Goal: Information Seeking & Learning: Learn about a topic

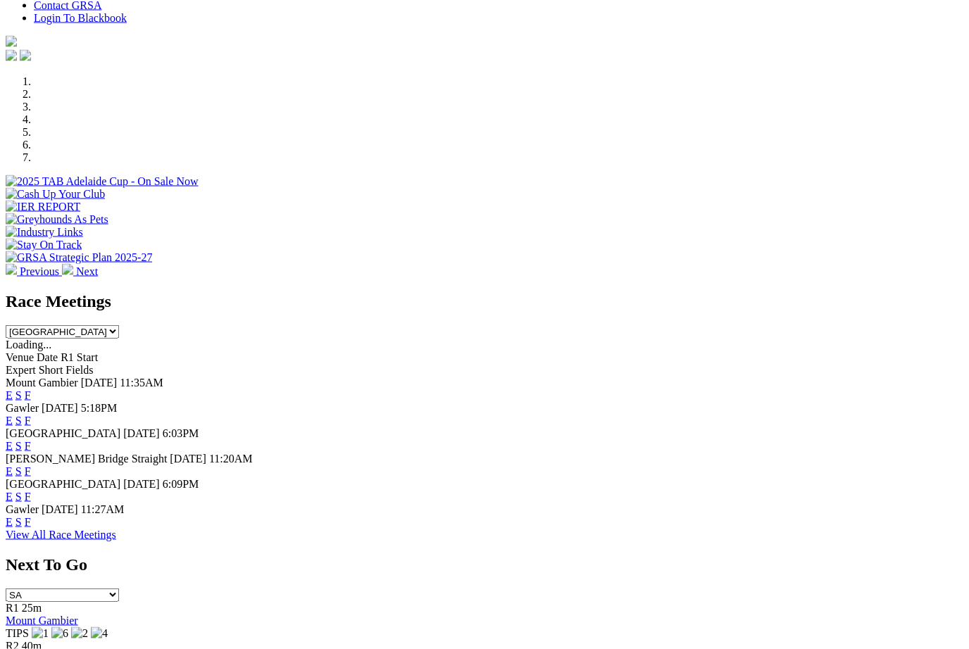
scroll to position [370, 0]
click at [31, 415] on link "F" at bounding box center [28, 421] width 6 height 12
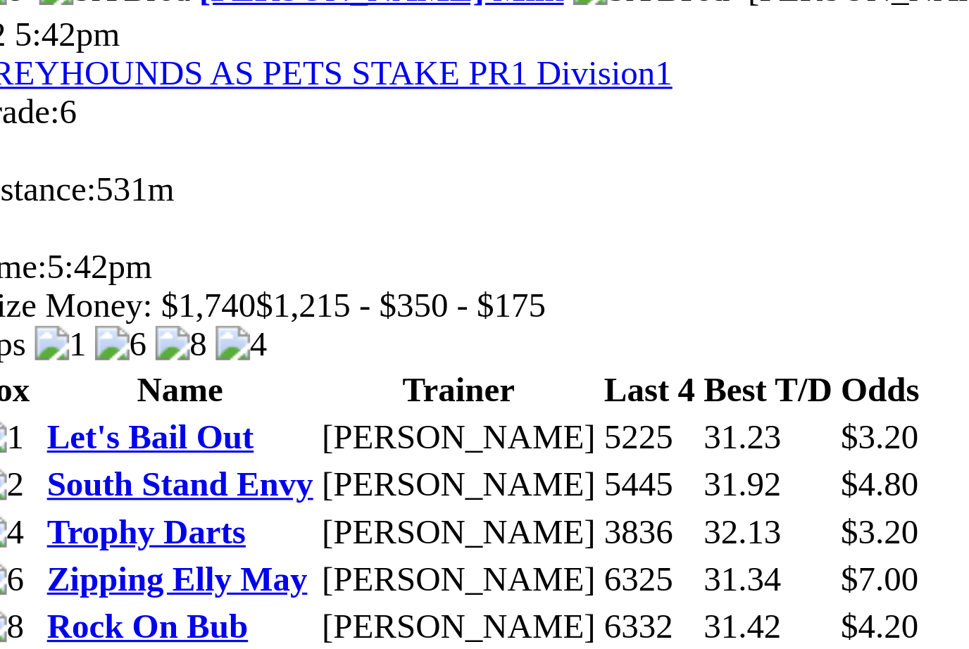
scroll to position [516, 0]
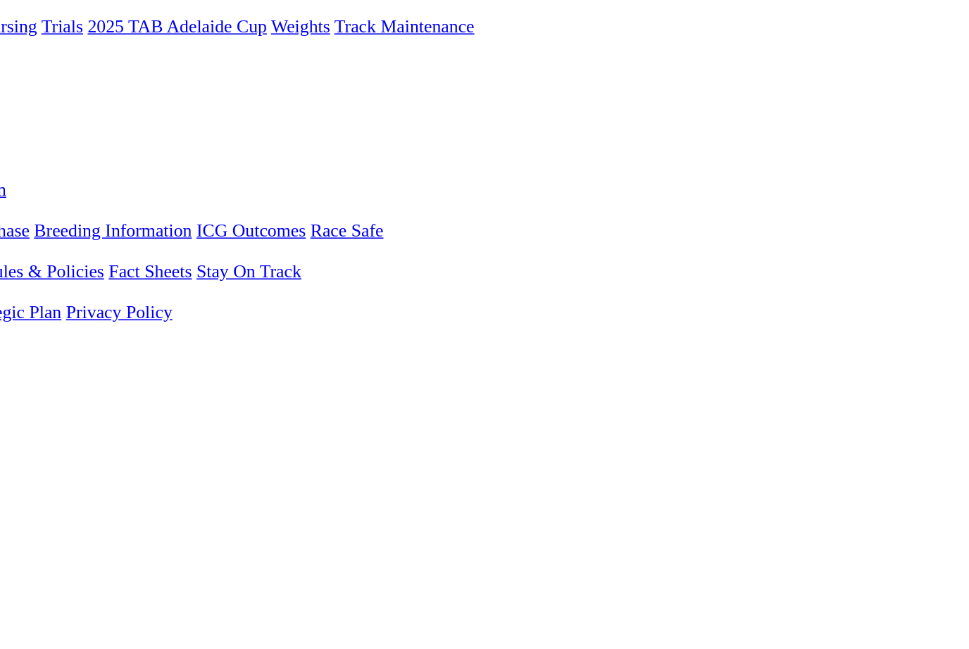
scroll to position [65, 5]
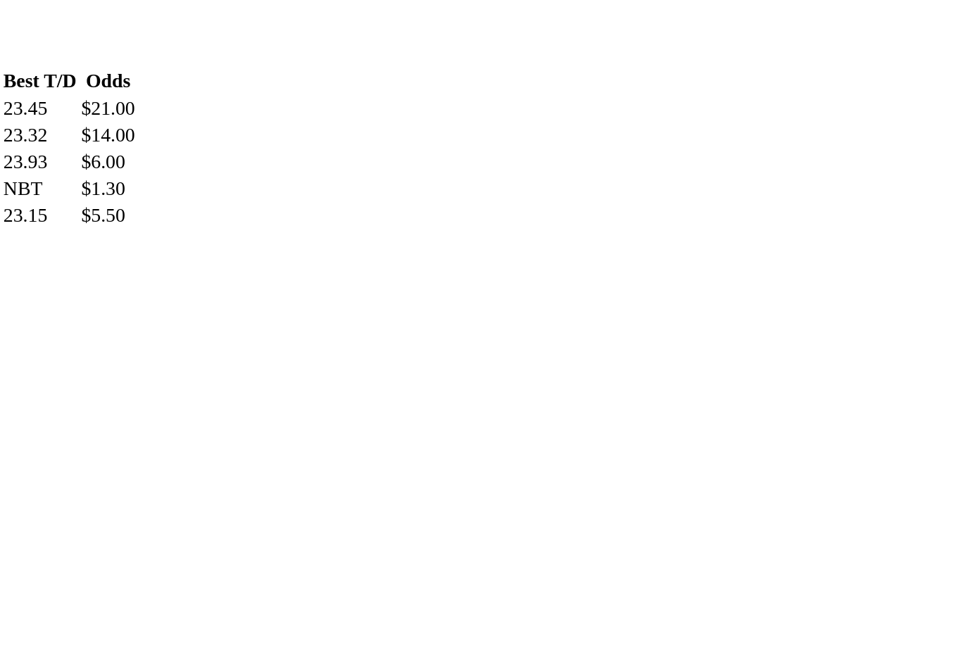
scroll to position [562, 5]
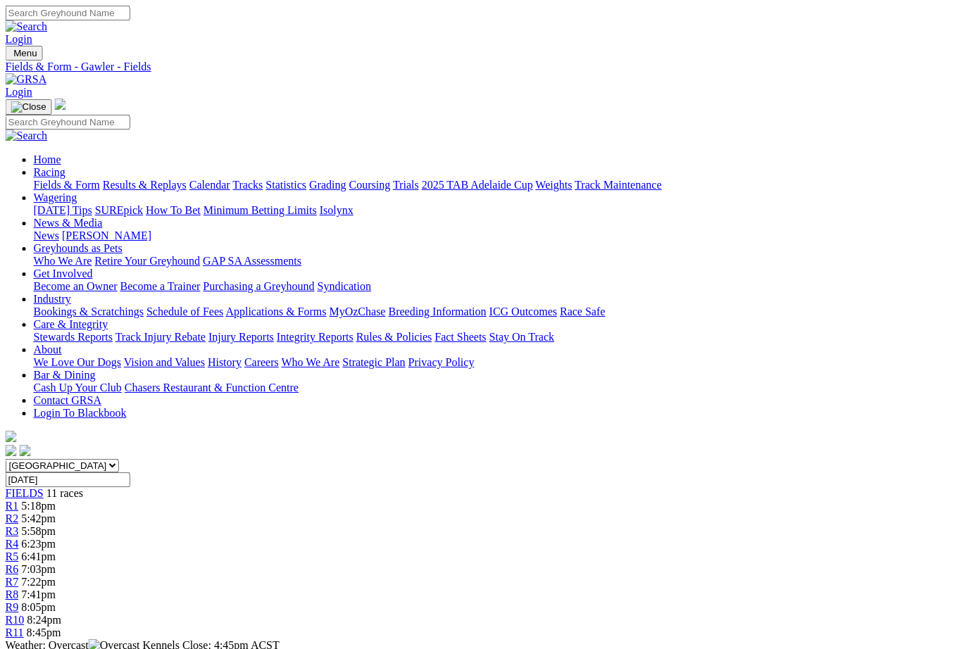
scroll to position [0, 0]
click at [62, 179] on link "Fields & Form" at bounding box center [67, 185] width 66 height 12
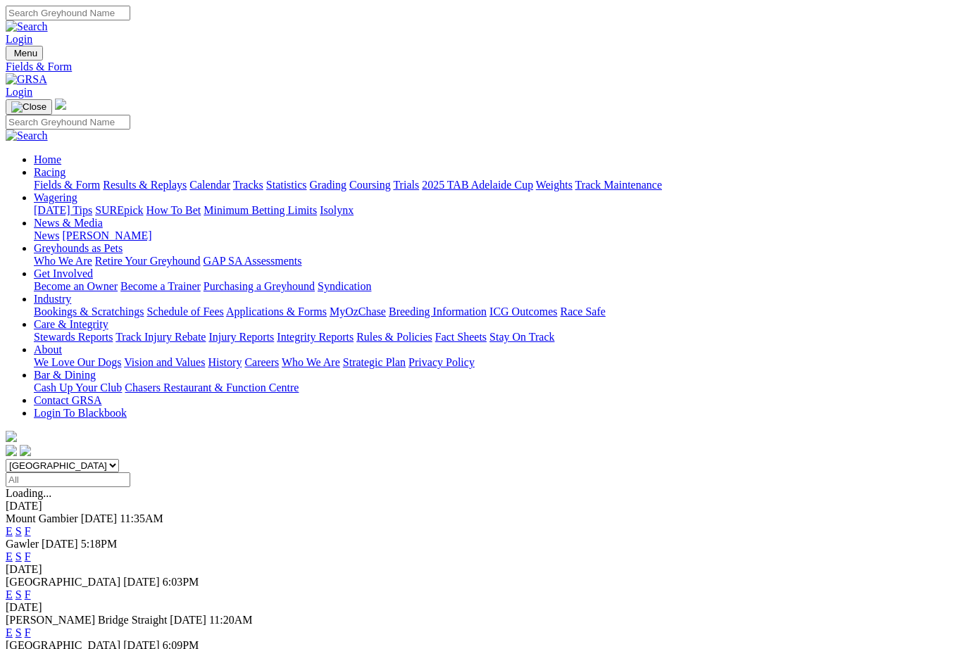
click at [31, 525] on link "F" at bounding box center [28, 531] width 6 height 12
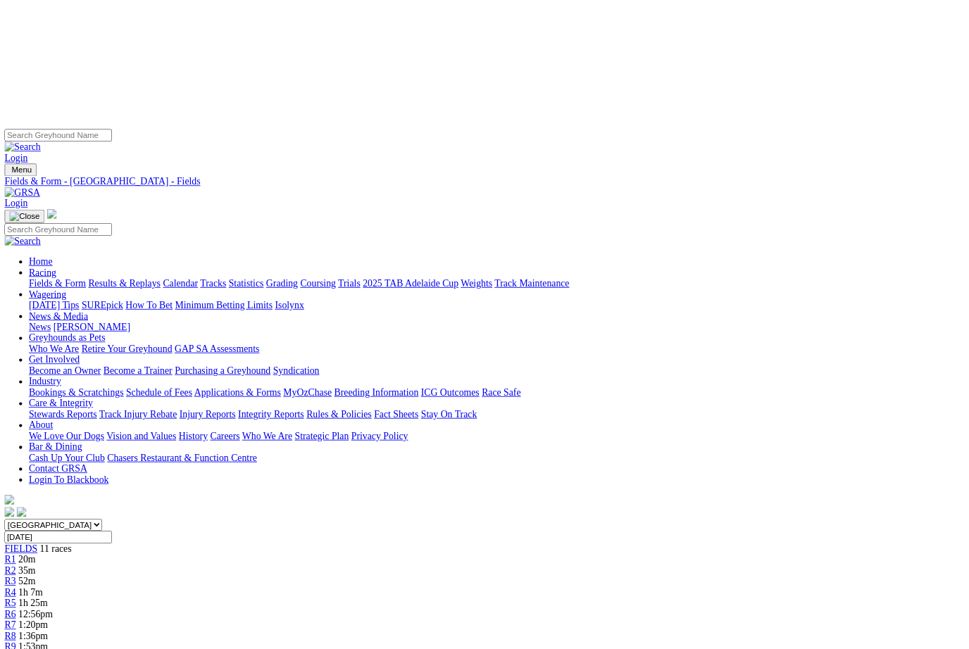
scroll to position [0, 157]
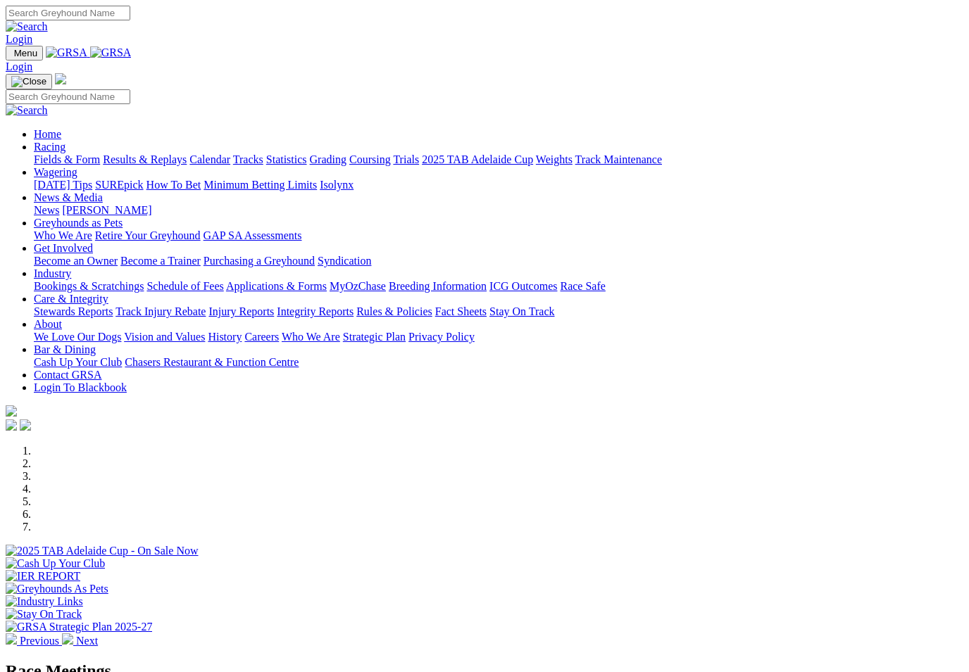
scroll to position [344, 0]
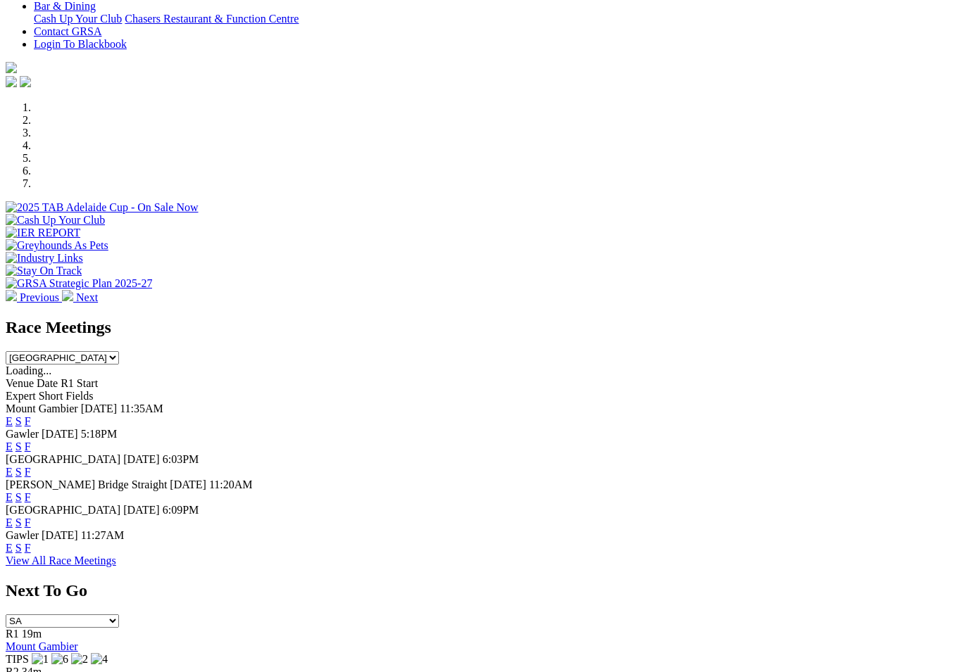
click at [31, 466] on link "F" at bounding box center [28, 472] width 6 height 12
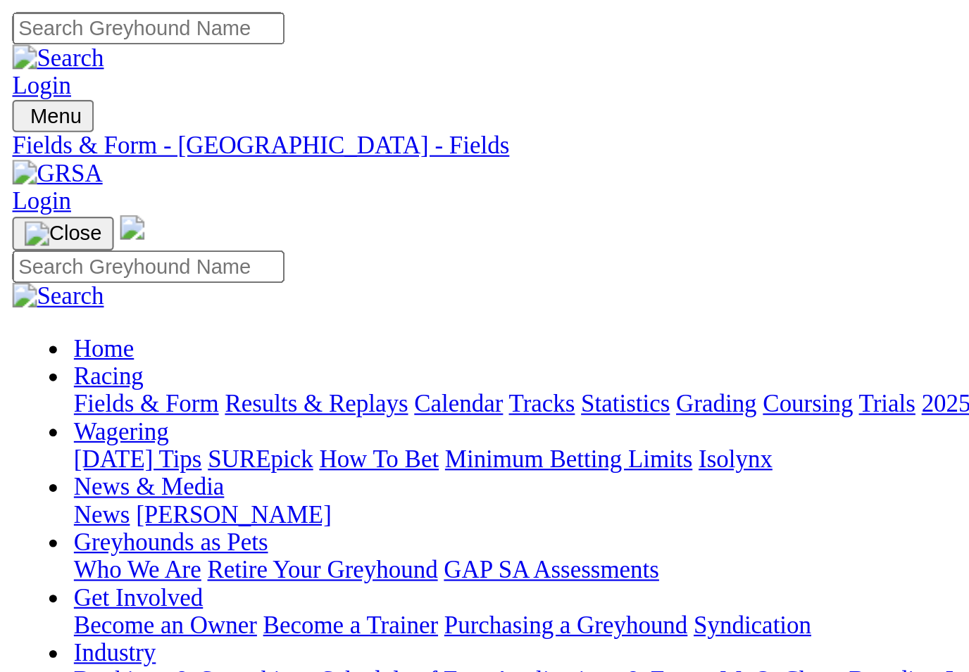
click at [44, 179] on link "Fields & Form" at bounding box center [67, 185] width 66 height 12
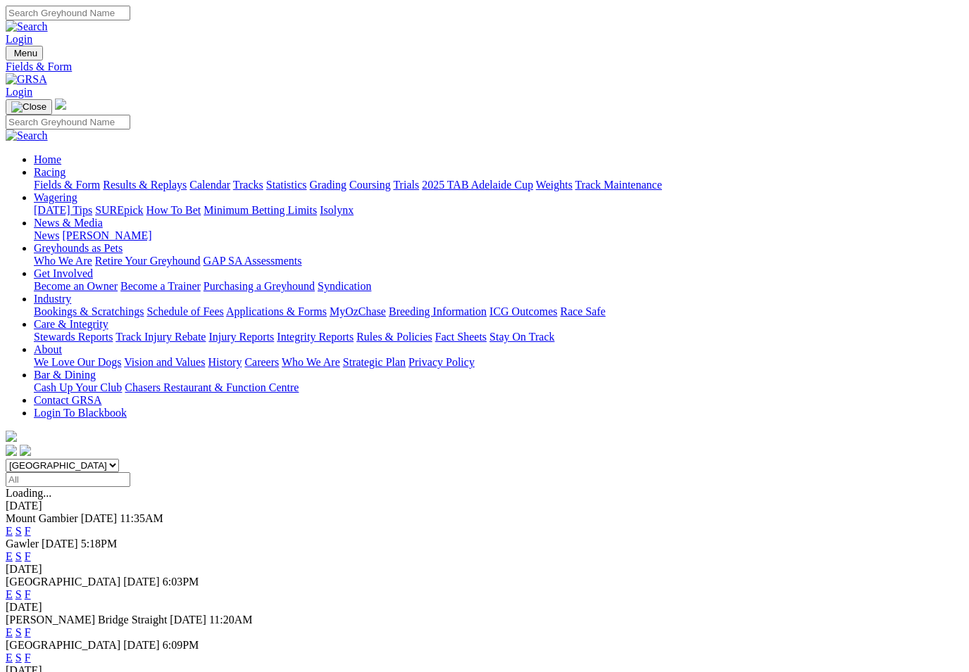
click at [31, 627] on link "F" at bounding box center [28, 633] width 6 height 12
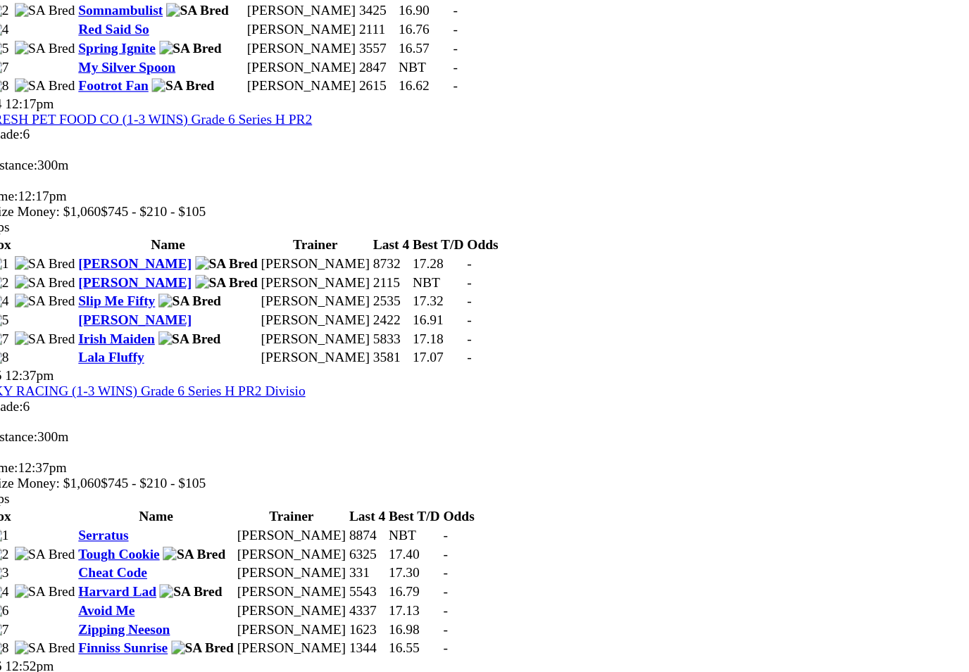
scroll to position [1200, 0]
